Goal: Information Seeking & Learning: Stay updated

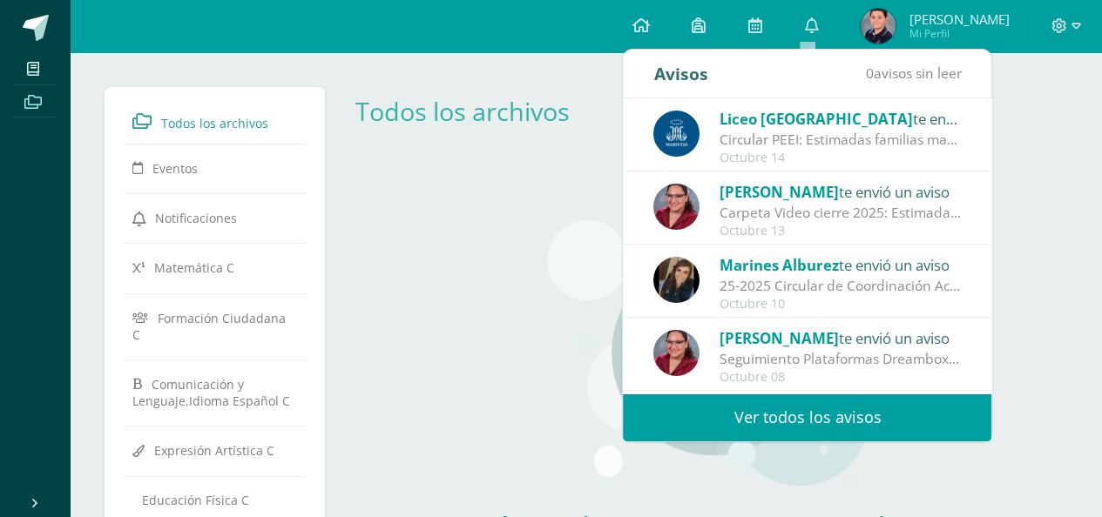
click at [678, 133] on img at bounding box center [676, 134] width 46 height 46
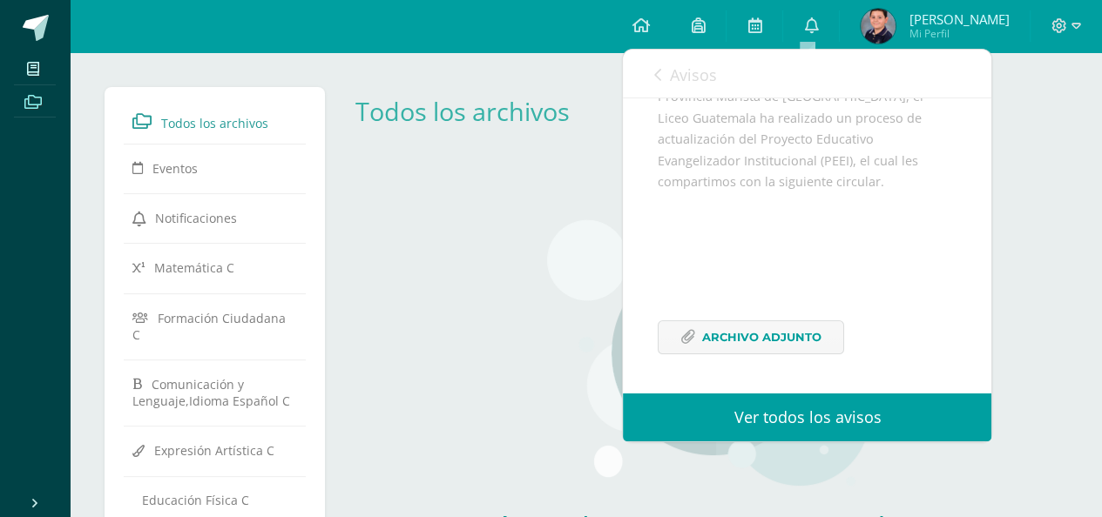
scroll to position [258, 0]
click at [685, 340] on icon at bounding box center [687, 337] width 15 height 15
click at [808, 26] on icon at bounding box center [811, 25] width 14 height 16
click at [424, 290] on div "Aún no hay recursos agregados a esta categoría. Podrás ver todos los recursos c…" at bounding box center [707, 421] width 732 height 516
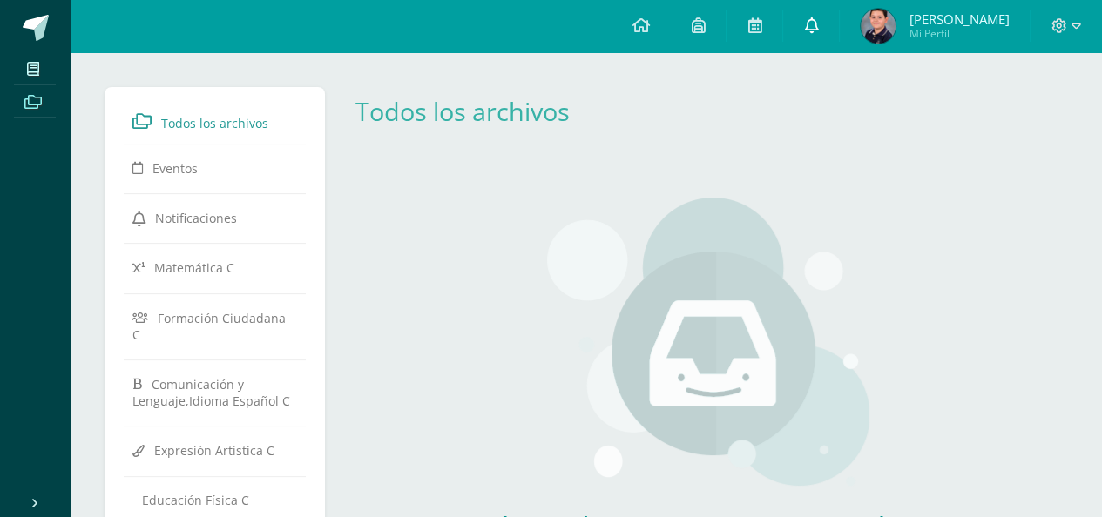
click at [809, 17] on icon at bounding box center [811, 25] width 14 height 16
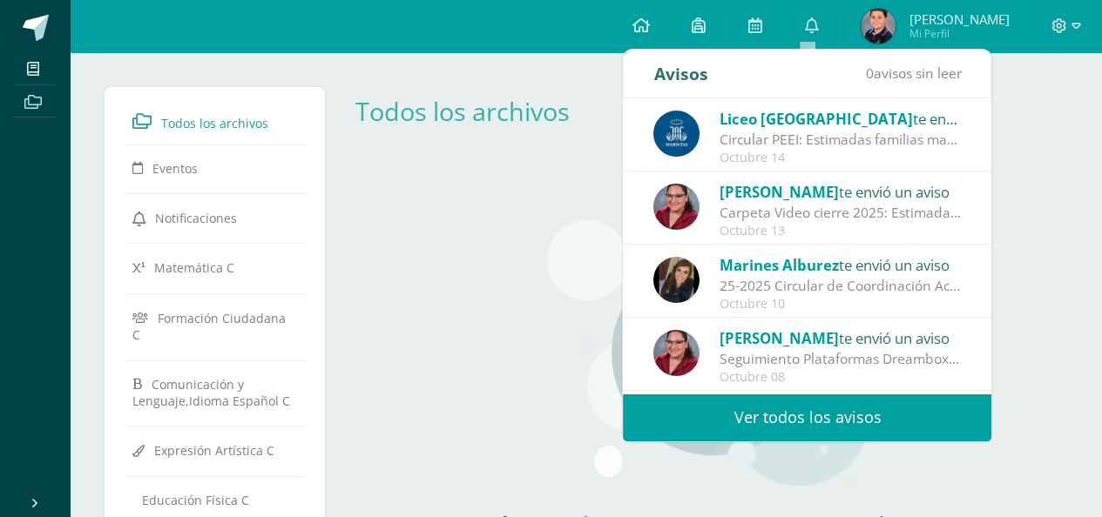
click at [683, 206] on img at bounding box center [676, 207] width 46 height 46
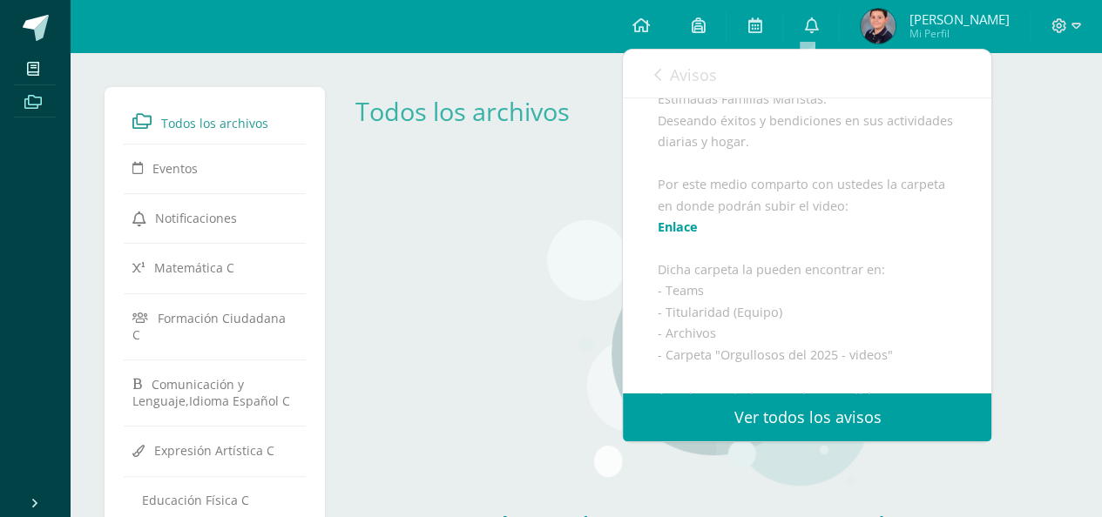
scroll to position [171, 0]
click at [670, 235] on link "Enlace" at bounding box center [678, 227] width 40 height 17
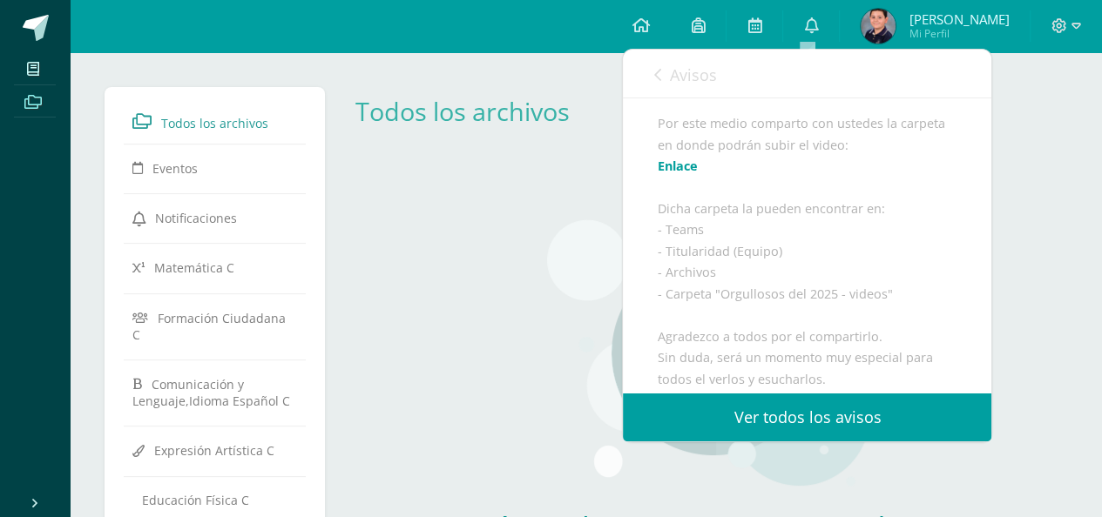
scroll to position [258, 0]
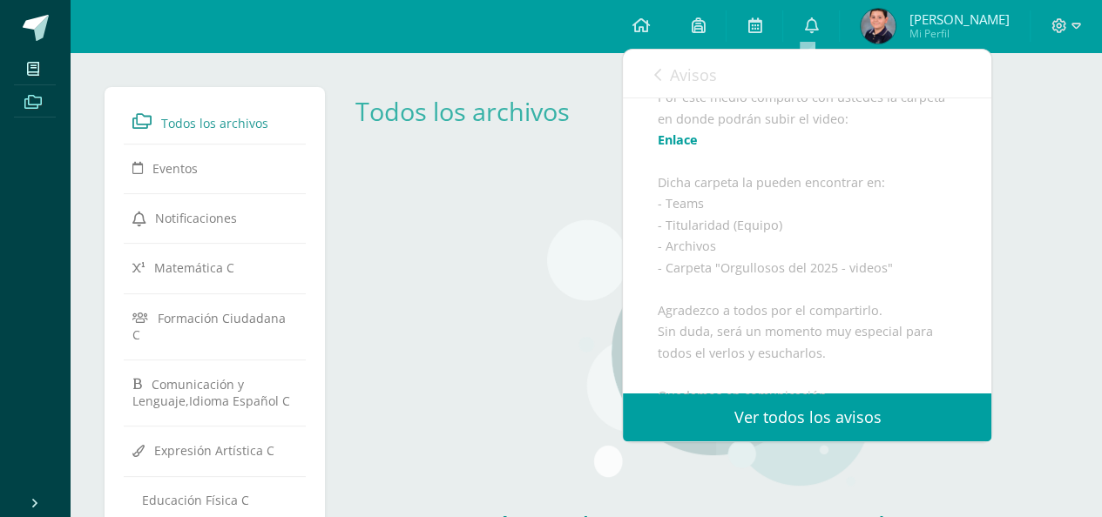
click at [1055, 234] on div "Aún no hay recursos agregados a esta categoría. Podrás ver todos los recursos c…" at bounding box center [707, 421] width 732 height 516
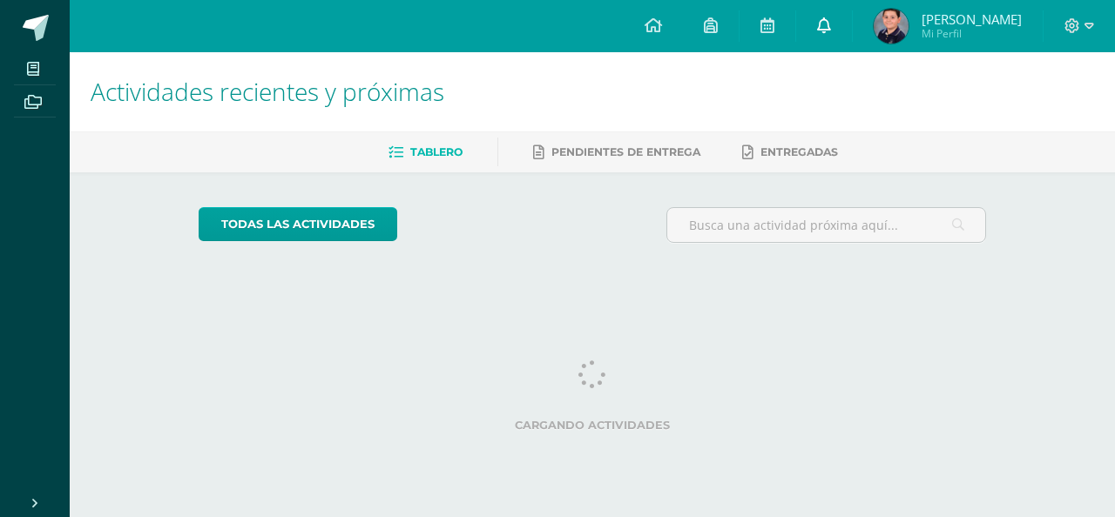
click at [820, 23] on icon at bounding box center [824, 25] width 14 height 16
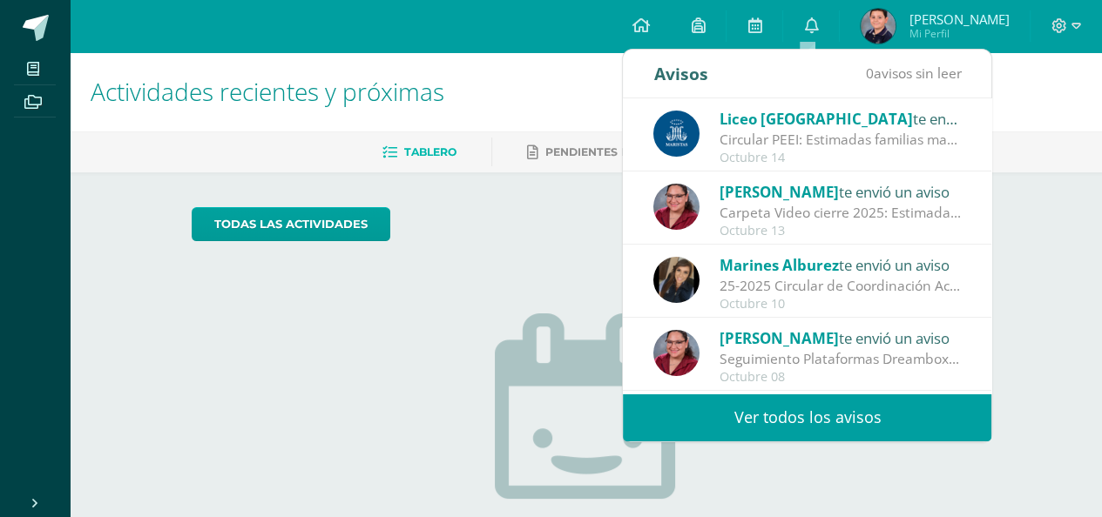
click at [748, 214] on div "Carpeta Video cierre 2025: Estimadas Familias Maristas: Deseando éxitos y bendi…" at bounding box center [840, 213] width 242 height 20
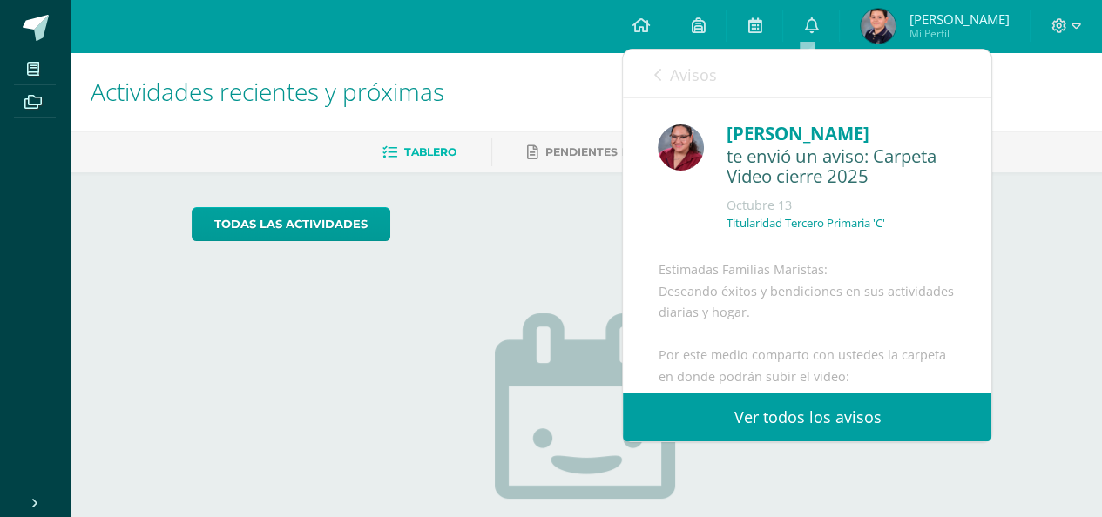
scroll to position [261, 0]
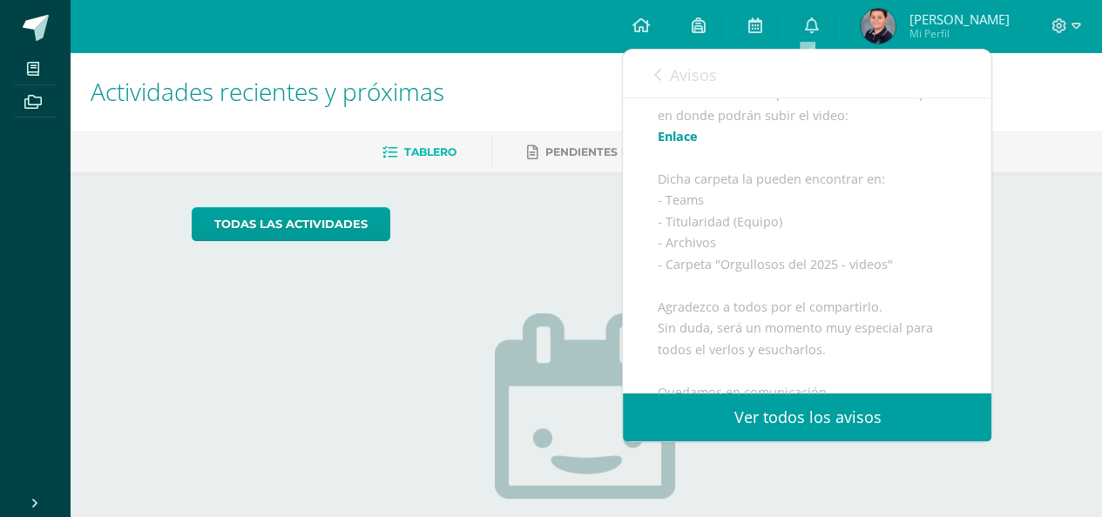
click at [676, 145] on link "Enlace" at bounding box center [678, 136] width 40 height 17
click at [670, 145] on link "Enlace" at bounding box center [678, 136] width 40 height 17
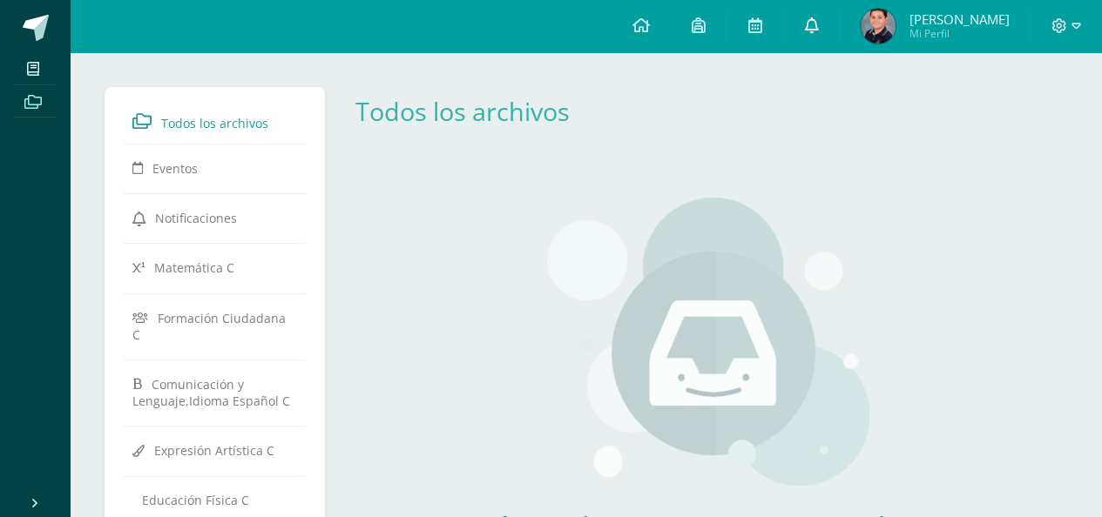
click at [810, 22] on icon at bounding box center [811, 25] width 14 height 16
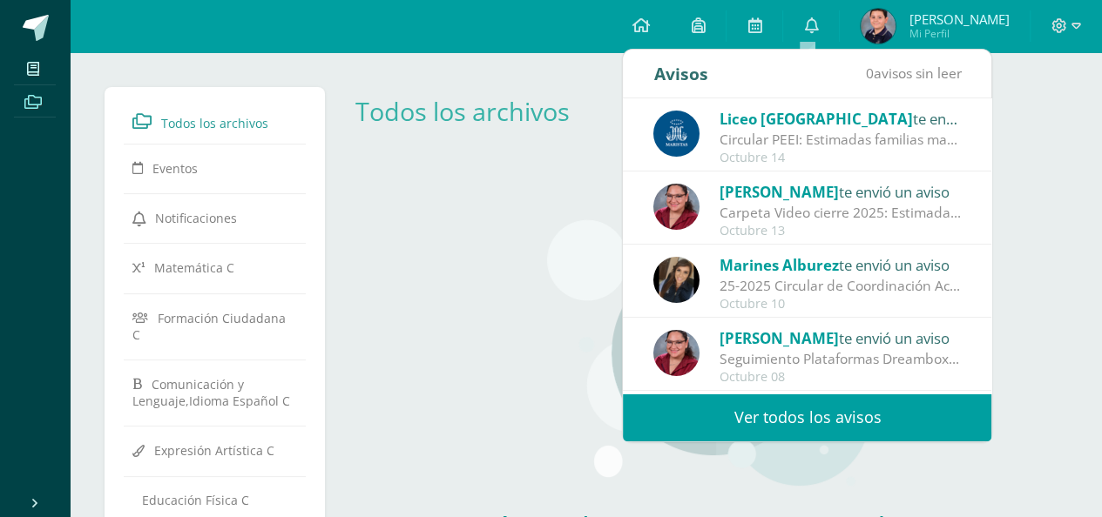
click at [740, 198] on span "[PERSON_NAME]" at bounding box center [778, 192] width 119 height 20
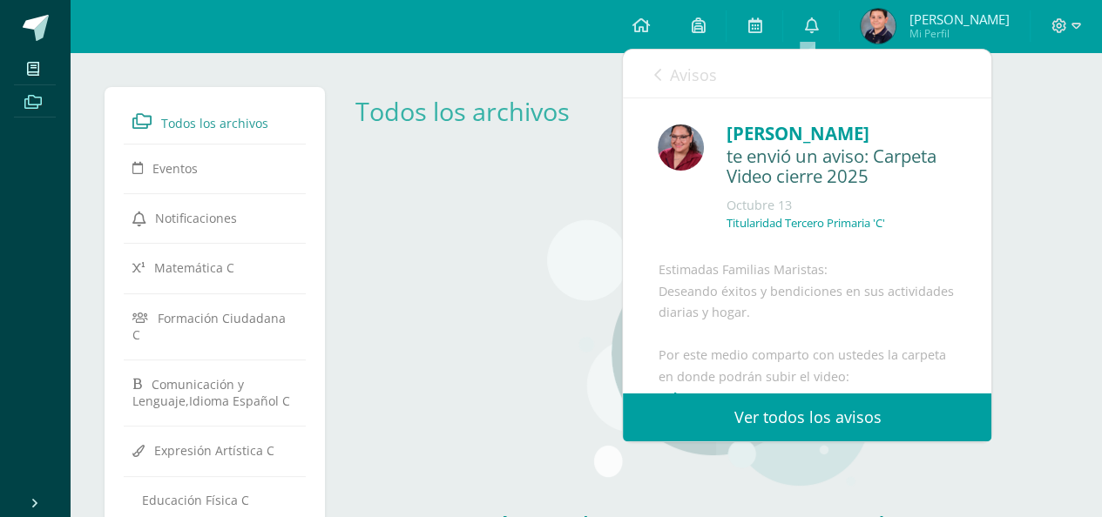
click at [773, 414] on link "Ver todos los avisos" at bounding box center [807, 418] width 368 height 48
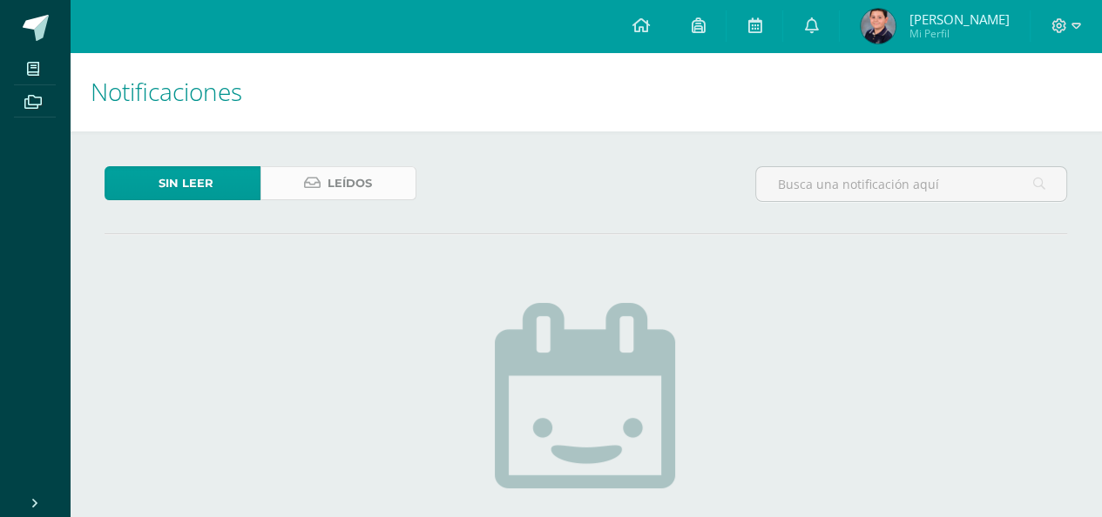
click at [318, 189] on icon at bounding box center [312, 183] width 17 height 15
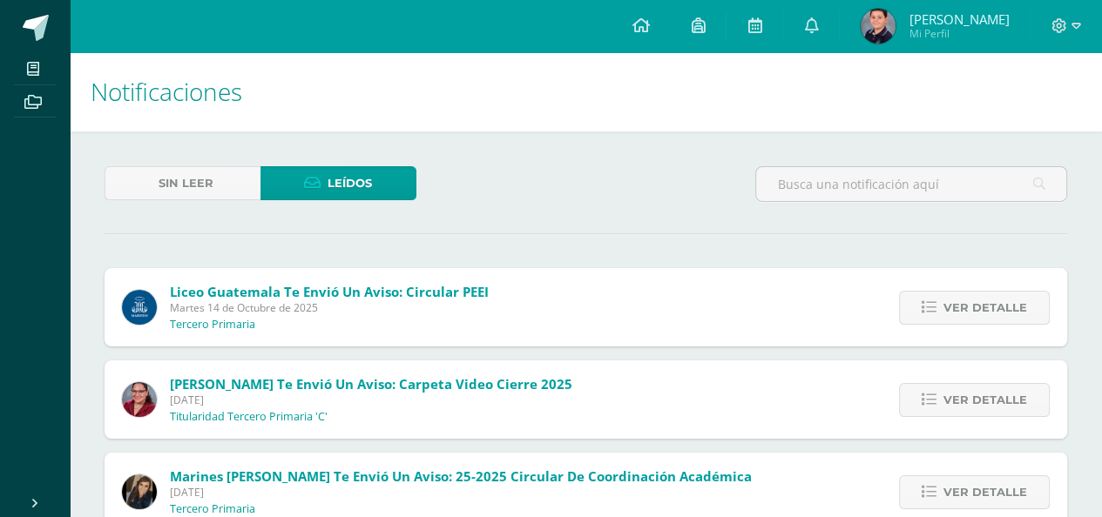
click at [194, 404] on span "[DATE]" at bounding box center [371, 400] width 402 height 15
click at [927, 408] on link "Ver detalle" at bounding box center [974, 400] width 151 height 34
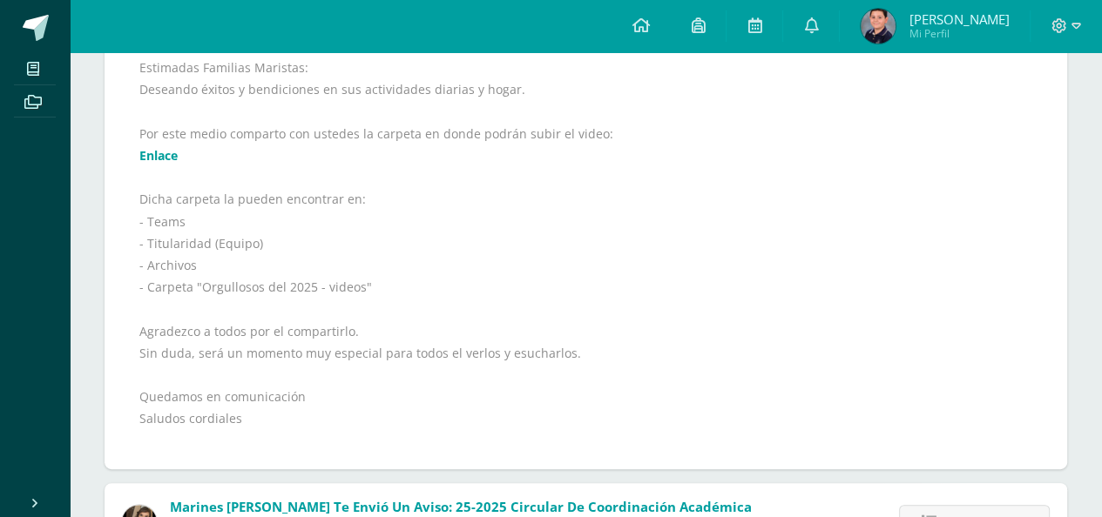
scroll to position [435, 0]
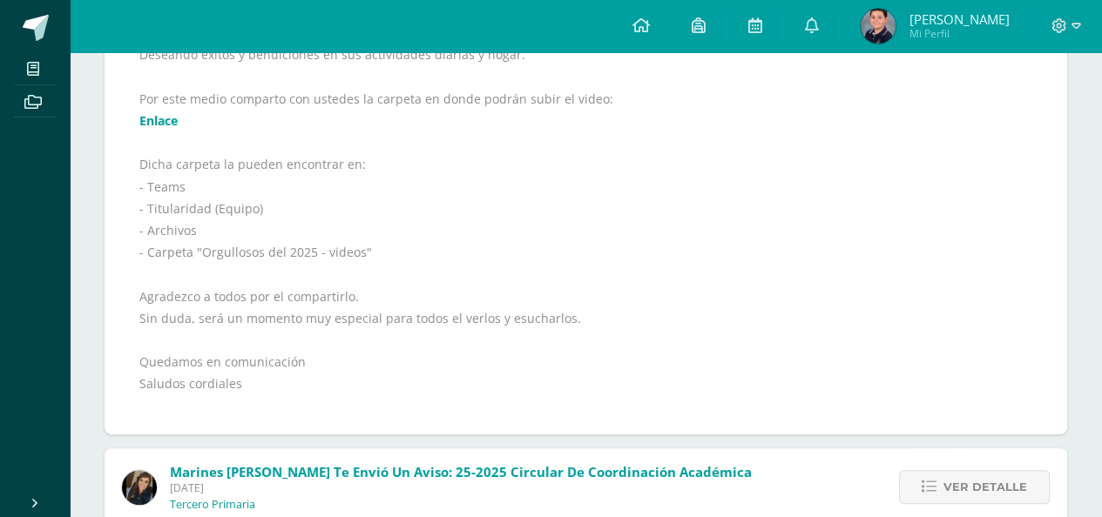
click at [170, 124] on link "Enlace" at bounding box center [158, 120] width 38 height 17
